Goal: Information Seeking & Learning: Find specific fact

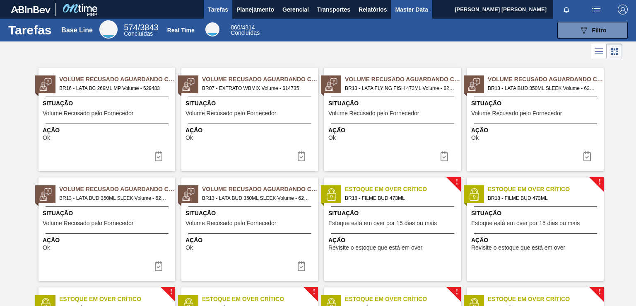
click at [410, 12] on span "Master Data" at bounding box center [411, 10] width 33 height 10
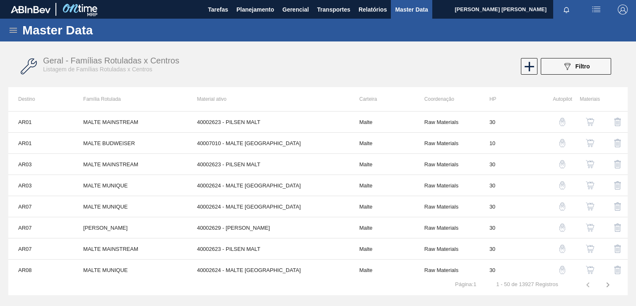
click at [10, 33] on icon at bounding box center [13, 30] width 10 height 10
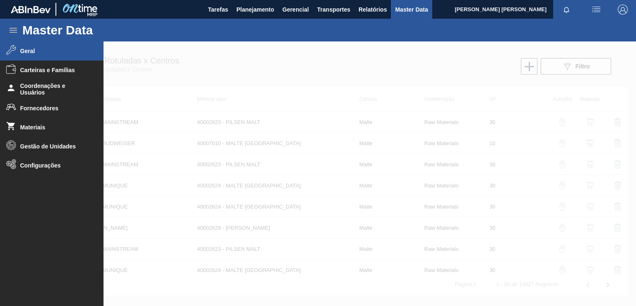
click at [28, 53] on span "Geral" at bounding box center [54, 51] width 68 height 7
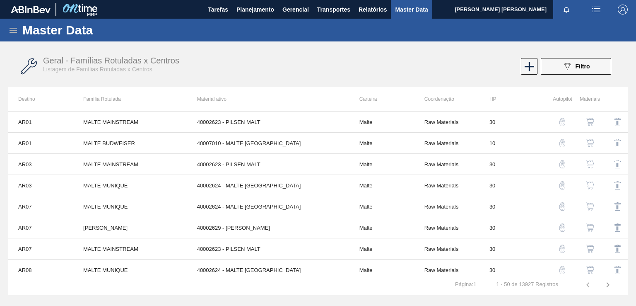
click at [12, 29] on icon at bounding box center [13, 30] width 10 height 10
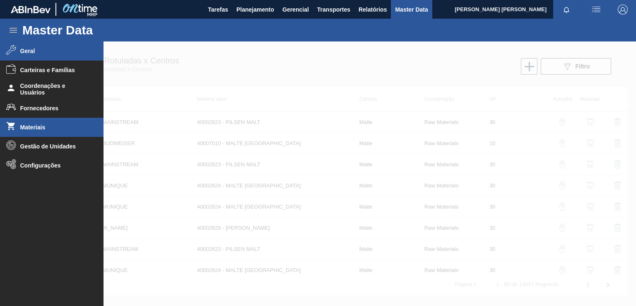
click at [24, 128] on span "Materiais" at bounding box center [54, 127] width 68 height 7
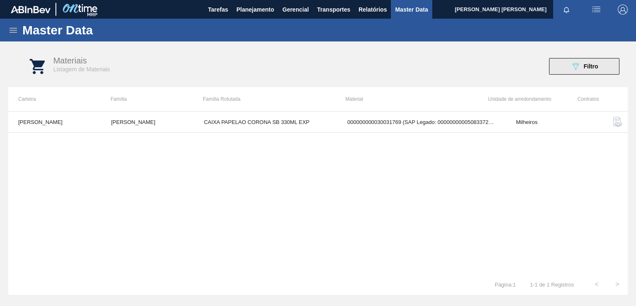
click at [589, 65] on span "Filtro" at bounding box center [591, 66] width 14 height 7
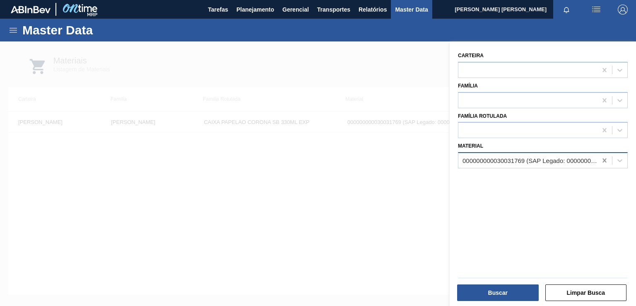
click at [605, 159] on icon at bounding box center [605, 160] width 8 height 8
paste input "30019112"
type input "30019112"
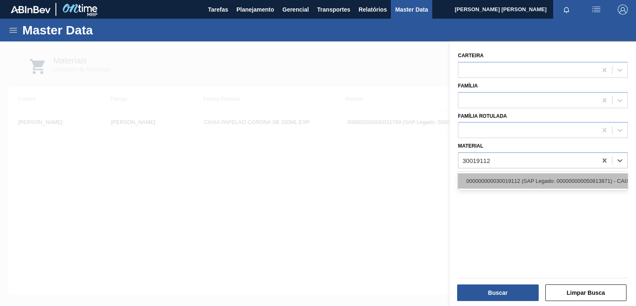
click at [508, 181] on div "000000000030019112 (SAP Legado: 000000000050813871) - CAIXA PAPELAO STELLA 600M…" at bounding box center [543, 180] width 170 height 15
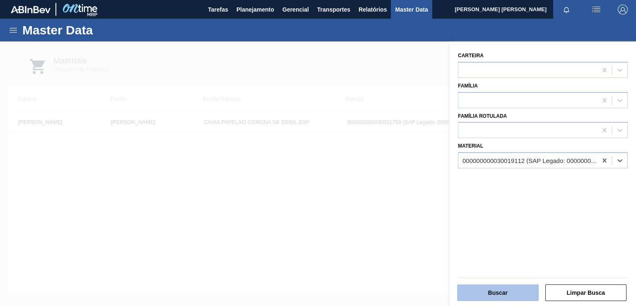
click at [514, 294] on button "Buscar" at bounding box center [498, 292] width 82 height 17
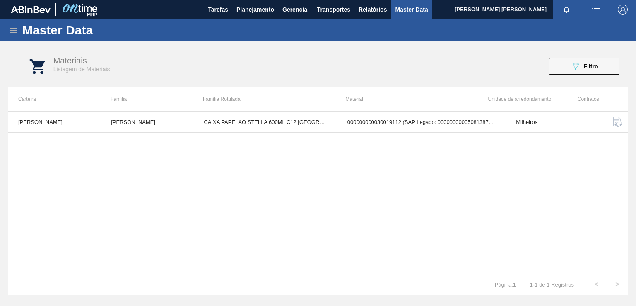
click at [618, 120] on img "button" at bounding box center [618, 122] width 10 height 10
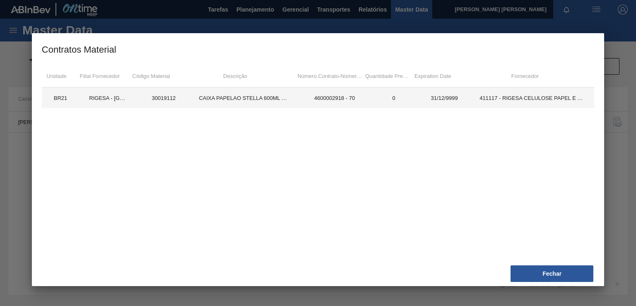
click at [523, 99] on td "411117 - RIGESA CELULOSE PAPEL E EMBALAGENS - 45989050002044" at bounding box center [532, 97] width 125 height 21
click at [495, 98] on td "411117 - RIGESA CELULOSE PAPEL E EMBALAGENS - 45989050002044" at bounding box center [532, 97] width 125 height 21
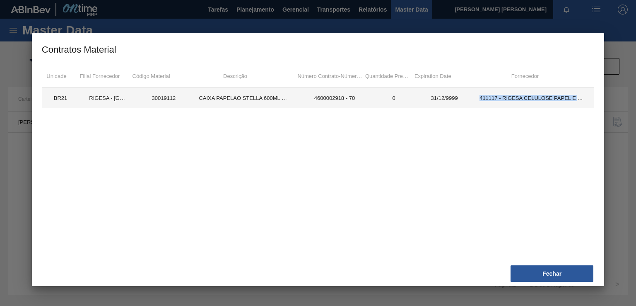
copy td "411117 - RIGESA CELULOSE PAPEL E EMBALAGENS - 45989050002044"
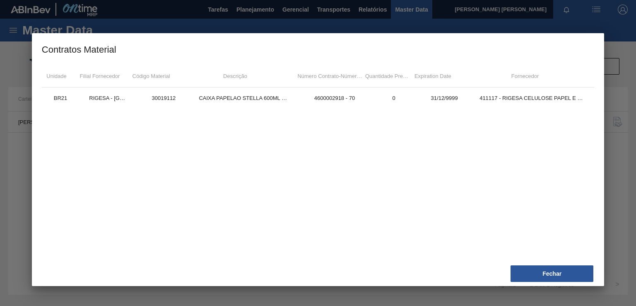
click at [636, 166] on div at bounding box center [318, 153] width 636 height 306
click at [563, 279] on button "Fechar" at bounding box center [552, 273] width 83 height 17
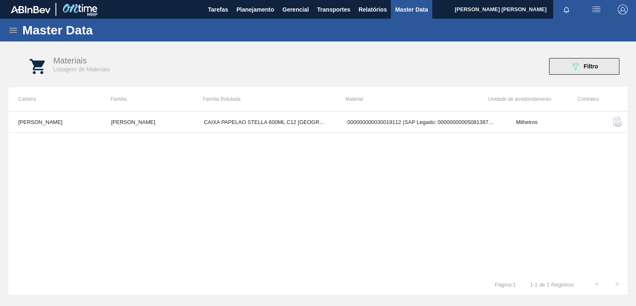
click at [569, 73] on button "089F7B8B-B2A5-4AFE-B5C0-19BA573D28AC Filtro" at bounding box center [584, 66] width 70 height 17
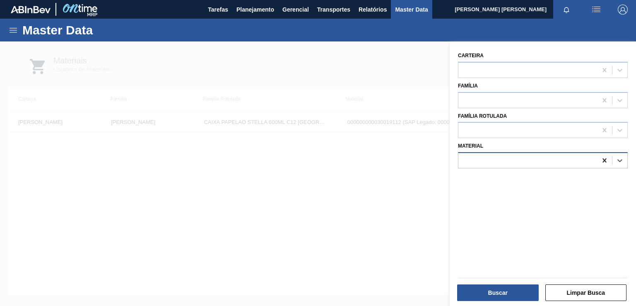
click at [604, 160] on icon at bounding box center [605, 160] width 4 height 4
paste input "30029052"
type input "30029052"
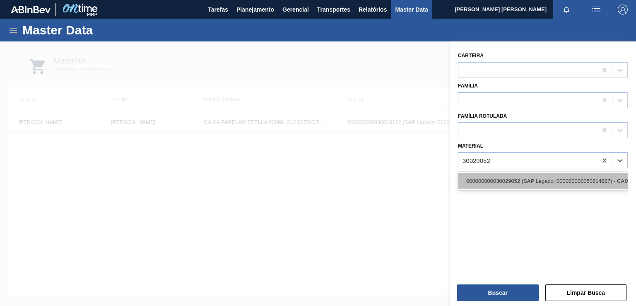
click at [518, 179] on div "000000000030029052 (SAP Legado: 000000000050814827) - CAIXA CARTAO CORONA 330 C…" at bounding box center [543, 180] width 170 height 15
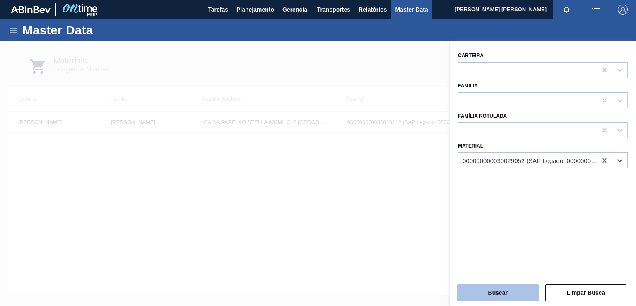
click at [497, 290] on button "Buscar" at bounding box center [498, 292] width 82 height 17
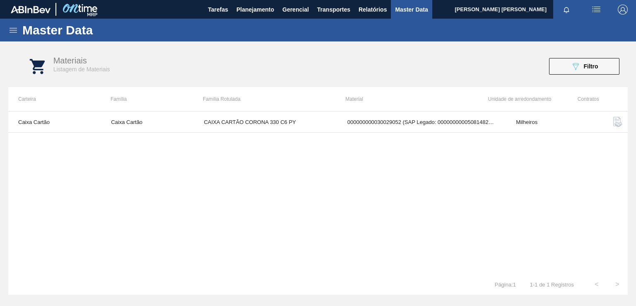
click at [614, 122] on img "button" at bounding box center [618, 122] width 10 height 10
